Goal: Contribute content: Add original content to the website for others to see

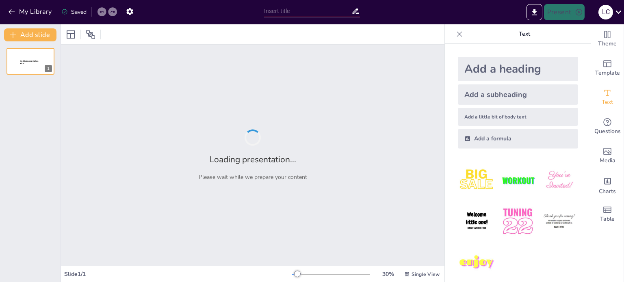
type input "Imported CUENTA DE RED.pptx"
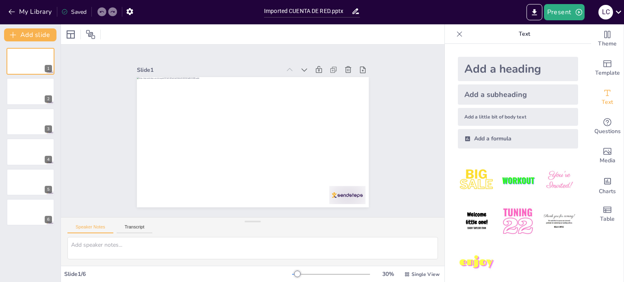
click at [497, 67] on div "Add a heading" at bounding box center [518, 69] width 120 height 24
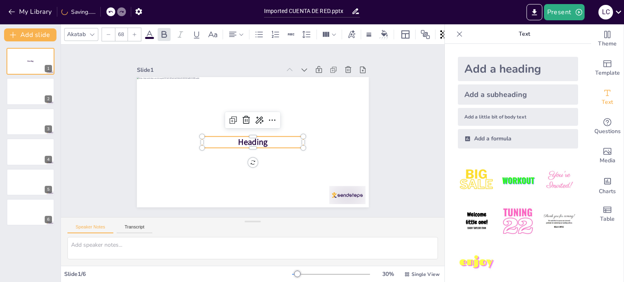
click at [497, 67] on div "Add a heading" at bounding box center [518, 69] width 120 height 24
type input "68"
click at [298, 150] on div at bounding box center [301, 153] width 7 height 7
click at [266, 140] on p "Heading" at bounding box center [251, 142] width 102 height 22
click at [243, 117] on icon at bounding box center [247, 119] width 8 height 9
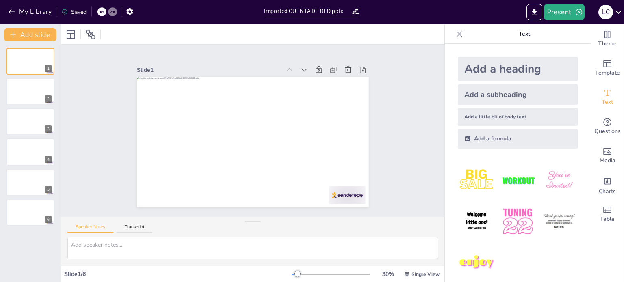
click at [508, 181] on img at bounding box center [518, 181] width 38 height 38
click at [27, 98] on div at bounding box center [30, 92] width 49 height 28
